Goal: Task Accomplishment & Management: Manage account settings

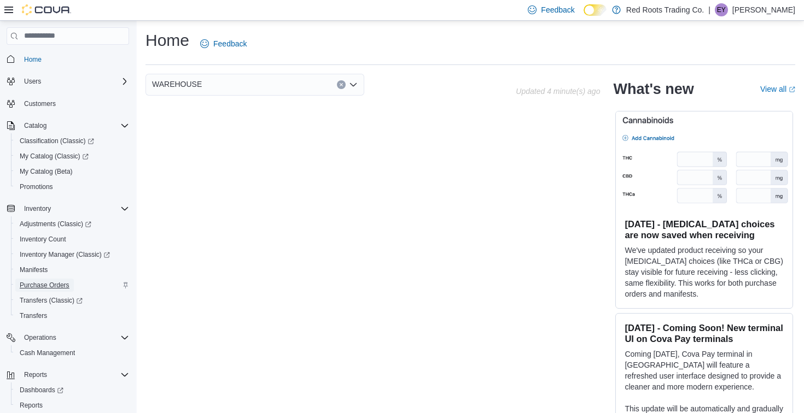
click at [57, 287] on span "Purchase Orders" at bounding box center [45, 285] width 50 height 9
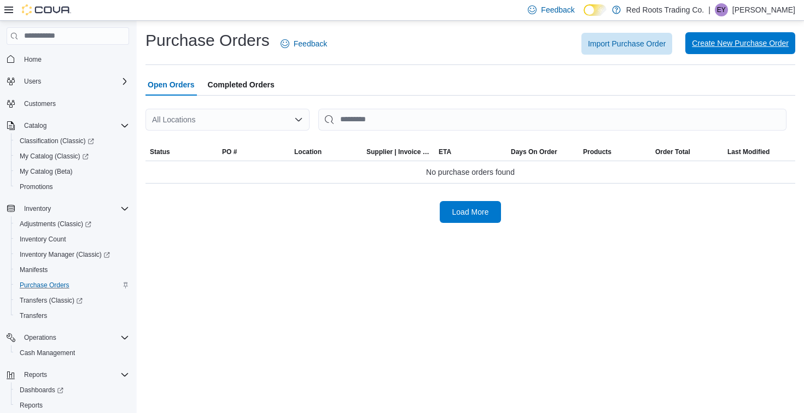
click at [754, 43] on span "Create New Purchase Order" at bounding box center [740, 43] width 97 height 11
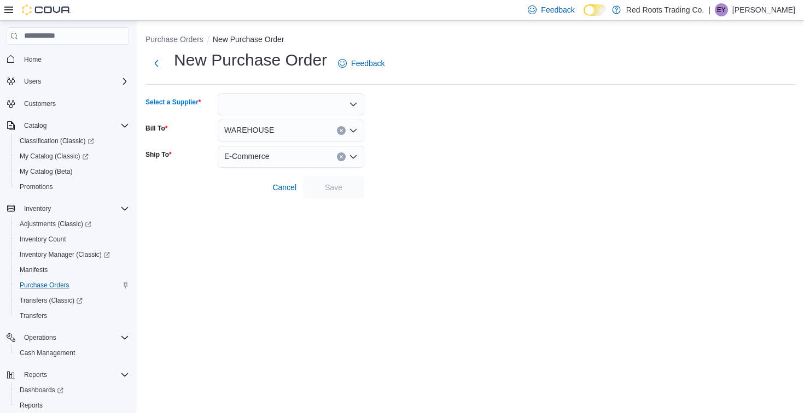
click at [291, 105] on div at bounding box center [291, 104] width 147 height 22
type input "*******"
click at [292, 119] on span "Tobacco" at bounding box center [297, 123] width 120 height 11
click at [350, 185] on span "Save" at bounding box center [333, 187] width 48 height 22
click at [282, 98] on div at bounding box center [291, 104] width 147 height 22
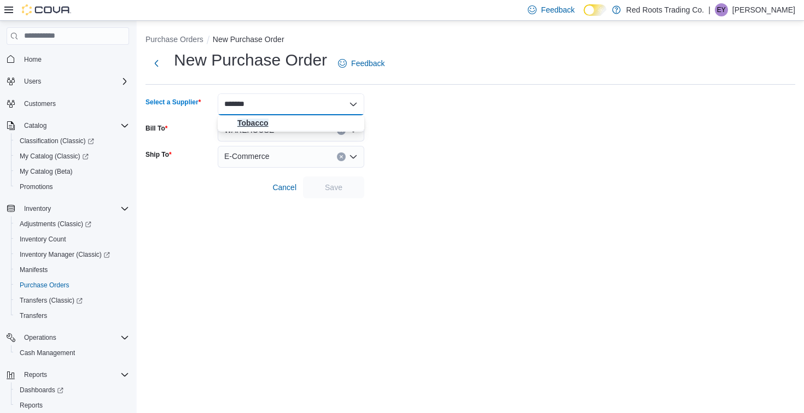
type input "*******"
click at [301, 123] on span "Tobacco" at bounding box center [297, 123] width 120 height 11
click at [351, 182] on span "Save" at bounding box center [333, 187] width 48 height 22
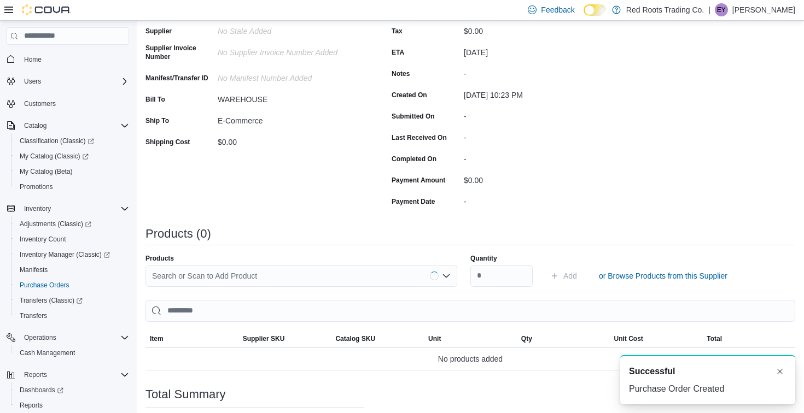
scroll to position [124, 0]
click at [339, 276] on div "Search or Scan to Add Product" at bounding box center [301, 276] width 312 height 22
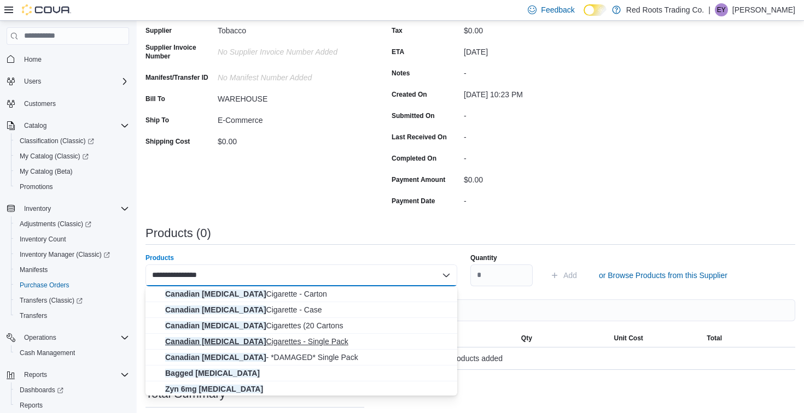
type input "**********"
click at [355, 343] on span "Canadian Menthol Cigarettes - Single Pack" at bounding box center [307, 341] width 285 height 11
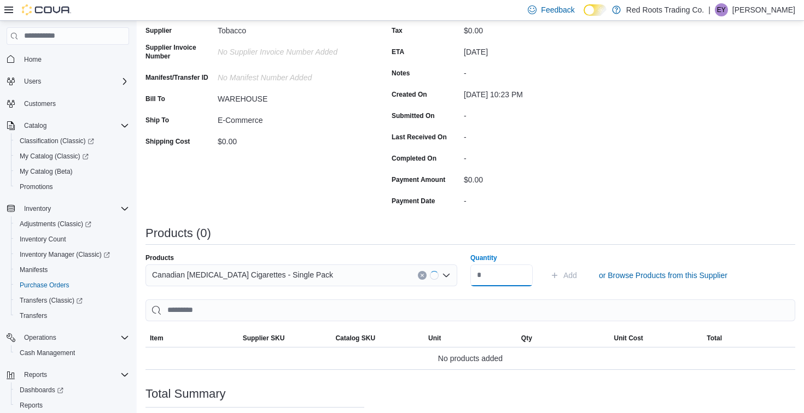
click at [513, 277] on input "Quantity" at bounding box center [501, 276] width 62 height 22
type input "**"
click at [559, 271] on span "Add" at bounding box center [563, 276] width 27 height 22
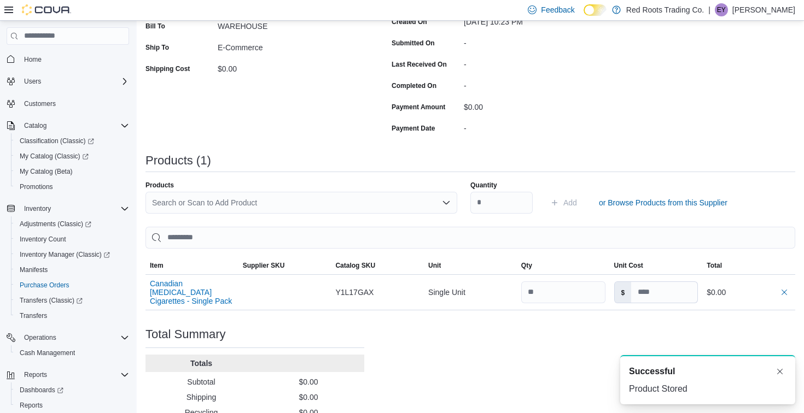
scroll to position [0, 0]
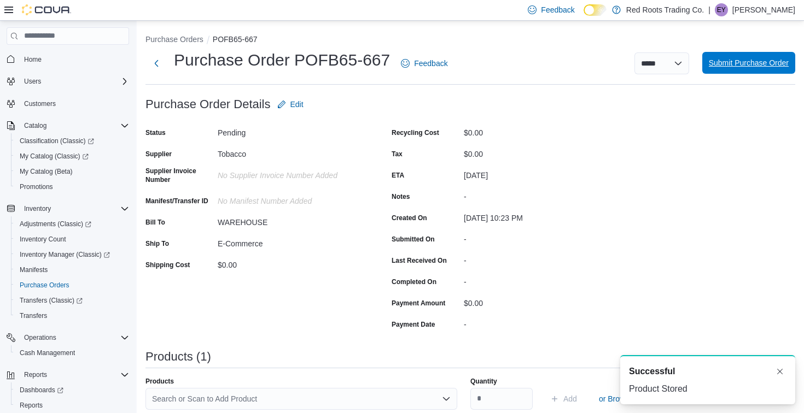
click at [729, 61] on span "Submit Purchase Order" at bounding box center [748, 62] width 80 height 11
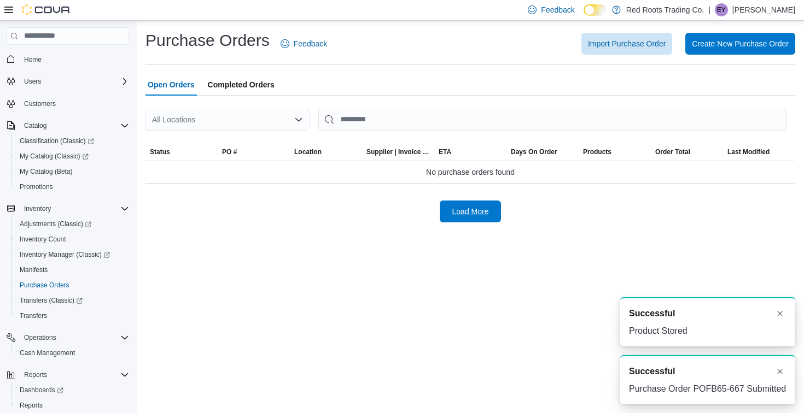
click at [479, 207] on span "Load More" at bounding box center [470, 211] width 37 height 11
click at [472, 214] on span "Load More" at bounding box center [470, 211] width 37 height 11
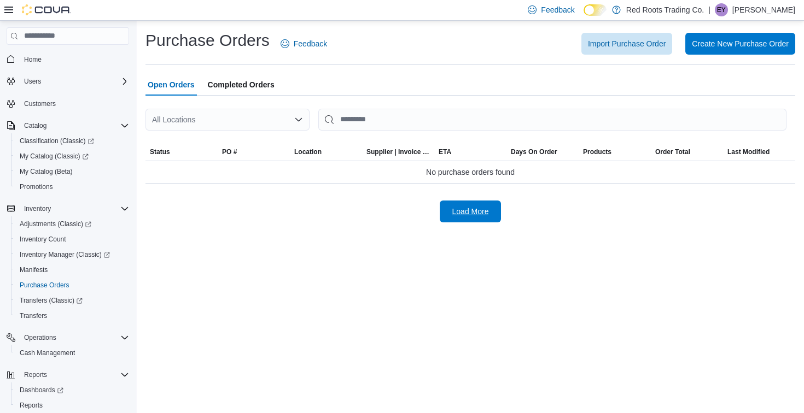
click at [477, 212] on span "Load More" at bounding box center [470, 211] width 37 height 11
click at [64, 290] on span "Purchase Orders" at bounding box center [45, 285] width 50 height 9
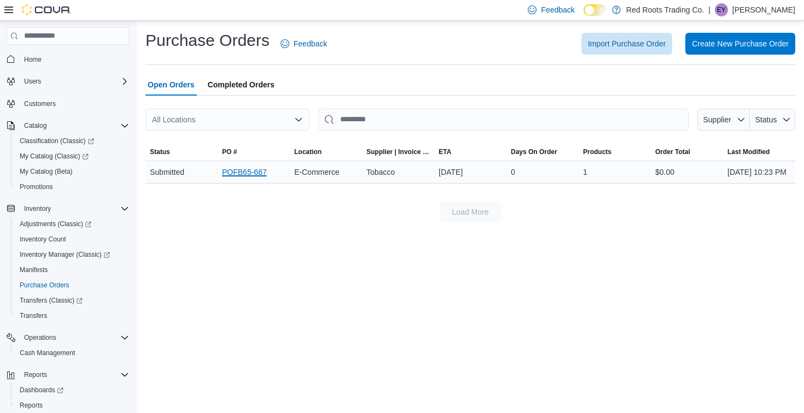
click at [228, 174] on link "POFB65-667" at bounding box center [244, 172] width 45 height 13
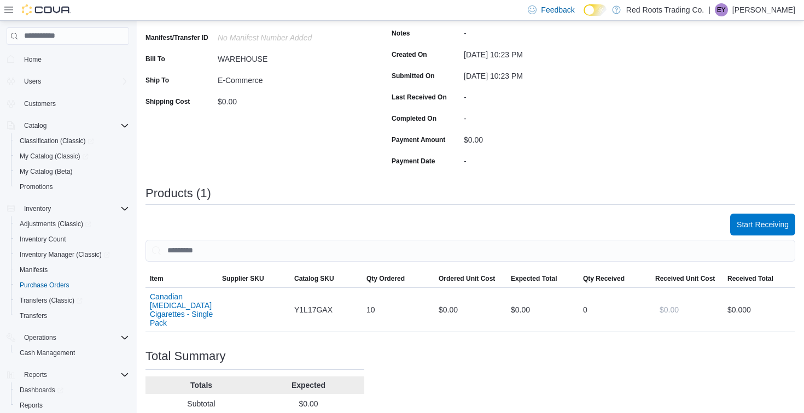
scroll to position [240, 0]
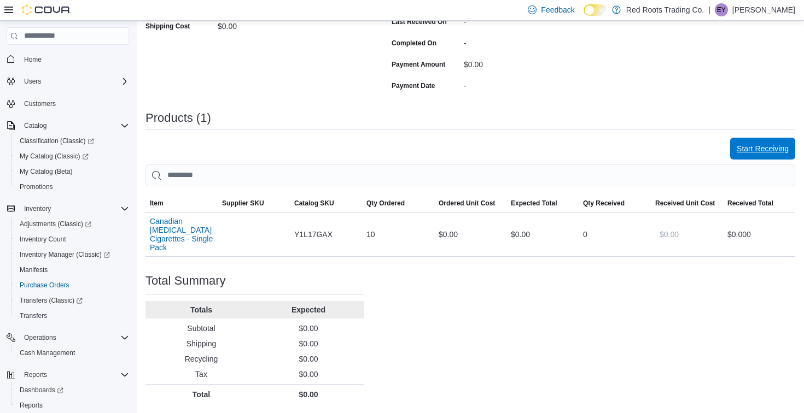
click at [752, 151] on span "Start Receiving" at bounding box center [762, 148] width 52 height 11
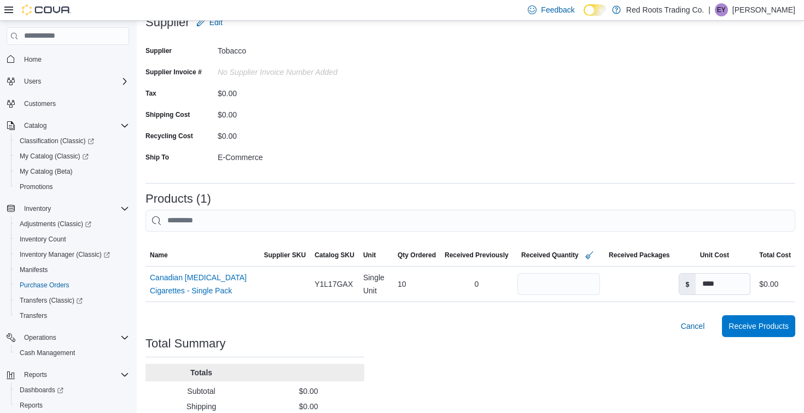
scroll to position [112, 0]
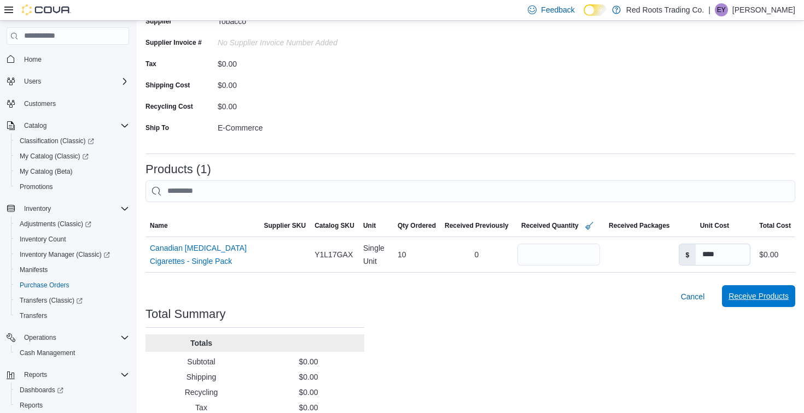
click at [761, 303] on span "Receive Products" at bounding box center [758, 296] width 60 height 22
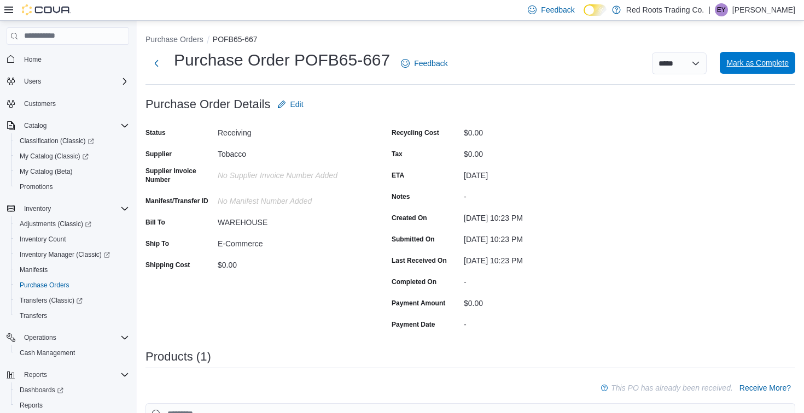
click at [768, 68] on span "Mark as Complete" at bounding box center [757, 63] width 62 height 22
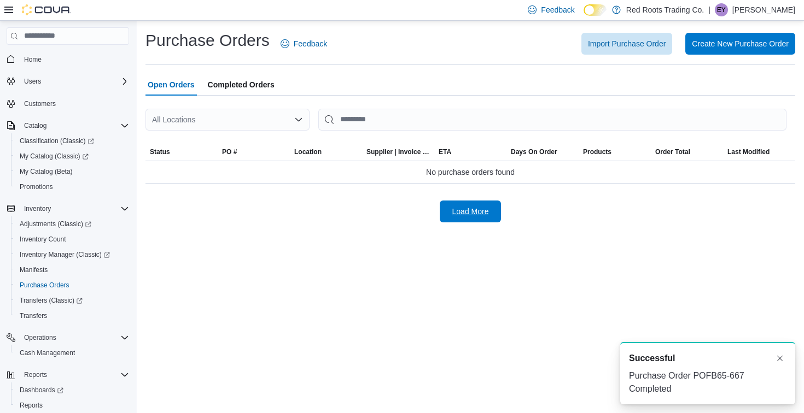
click at [488, 204] on span "Load More" at bounding box center [470, 212] width 48 height 22
